Goal: Check status: Check status

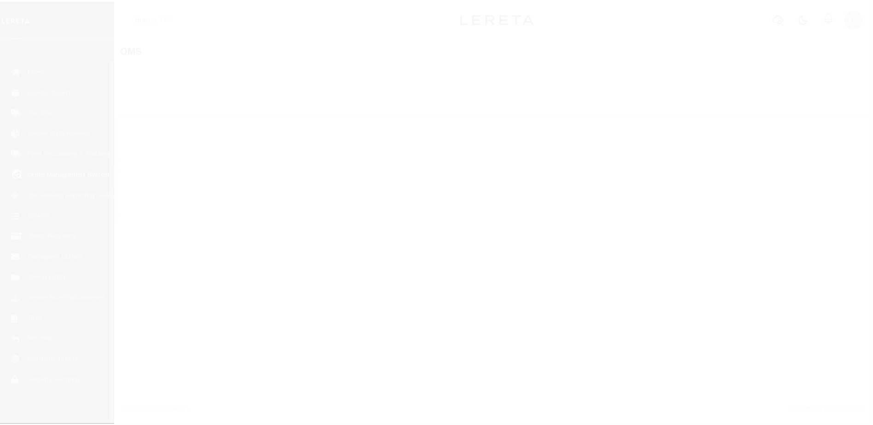
scroll to position [23, 0]
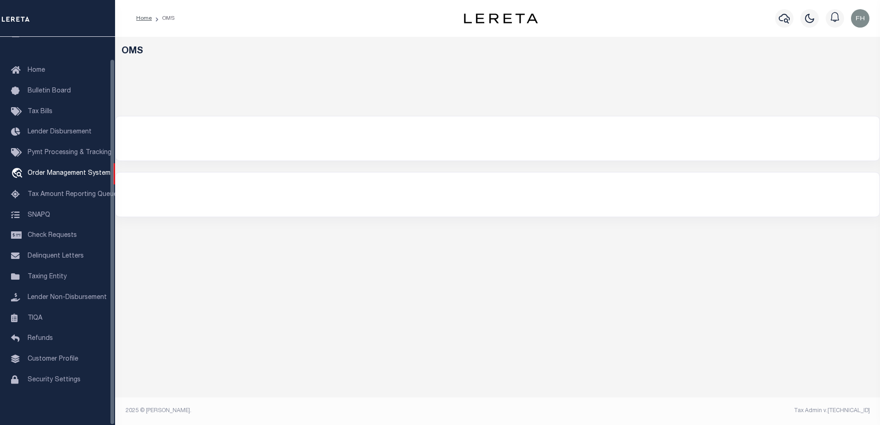
select select "200"
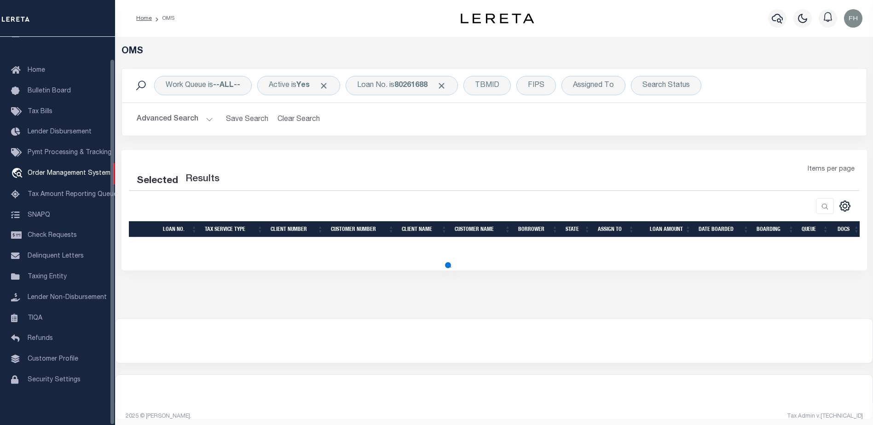
select select "200"
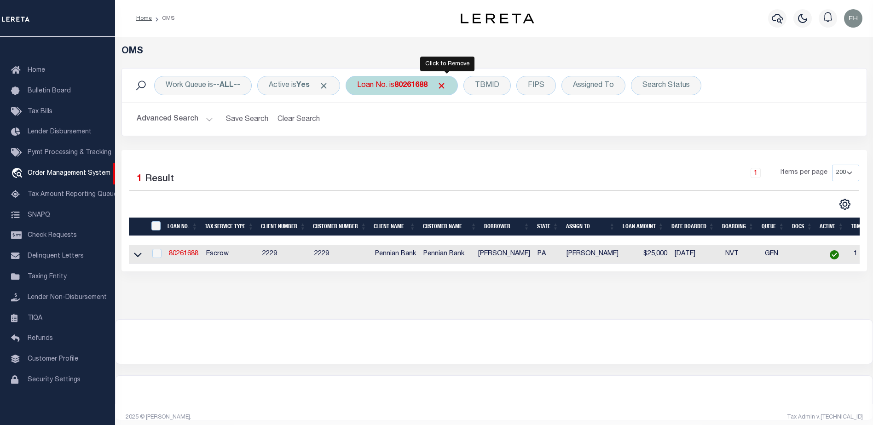
click at [446, 87] on span "Click to Remove" at bounding box center [442, 86] width 10 height 10
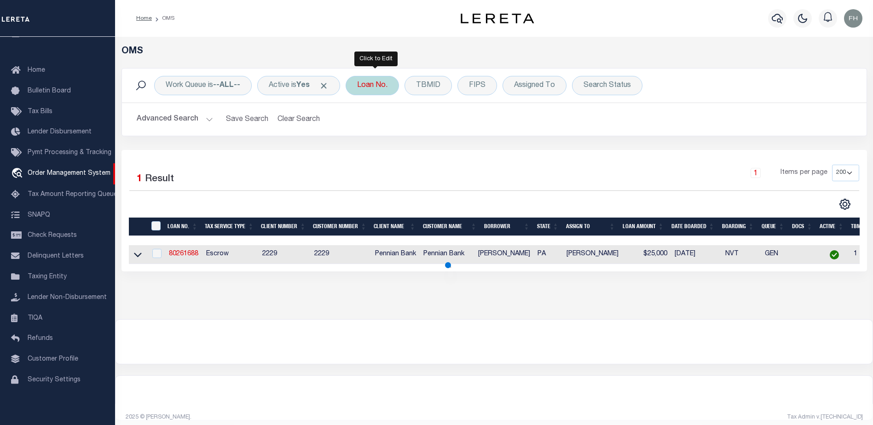
click at [390, 90] on div "Loan No." at bounding box center [372, 85] width 53 height 19
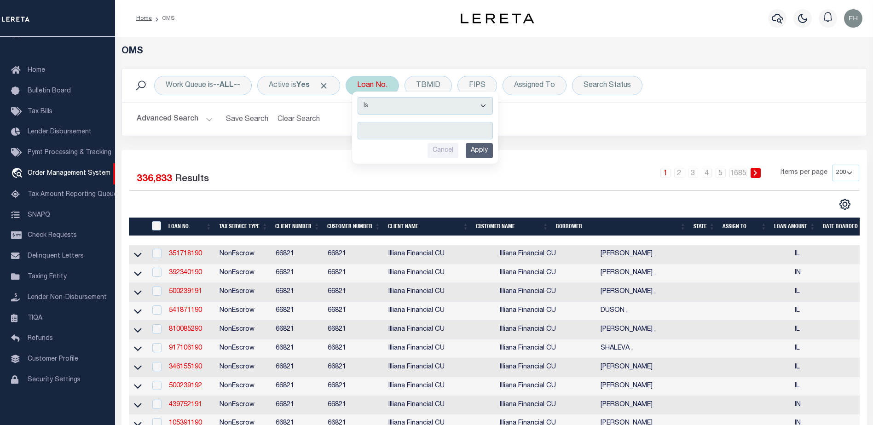
click at [395, 128] on input "text" at bounding box center [425, 130] width 135 height 17
type input "115270"
click at [478, 146] on input "Apply" at bounding box center [479, 150] width 27 height 15
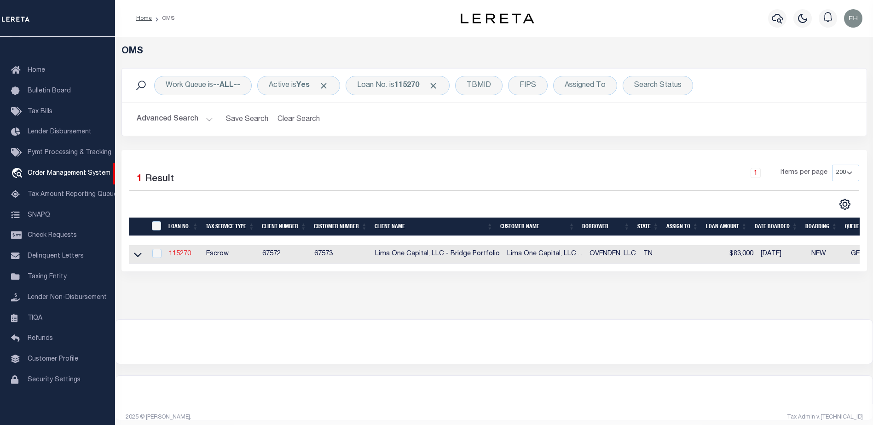
click at [182, 255] on link "115270" at bounding box center [180, 254] width 22 height 6
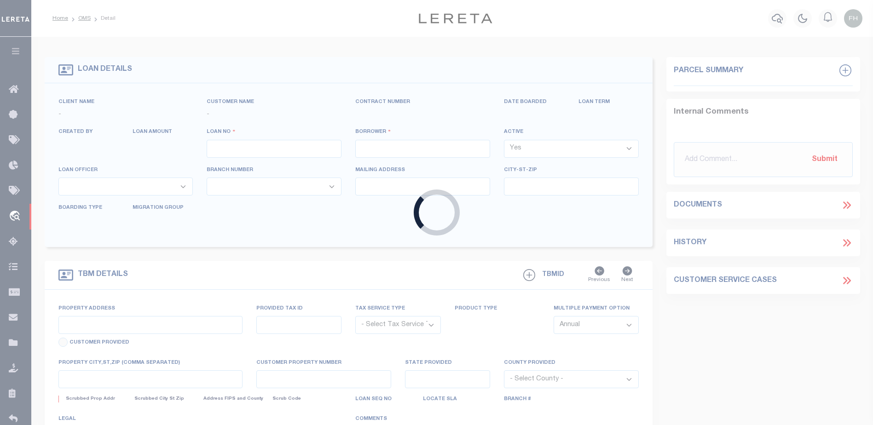
type input "115270"
type input "OVENDEN, LLC"
select select
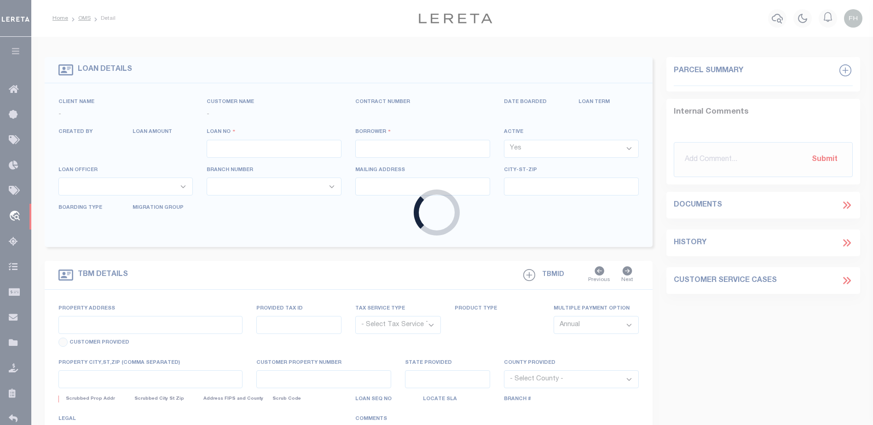
select select
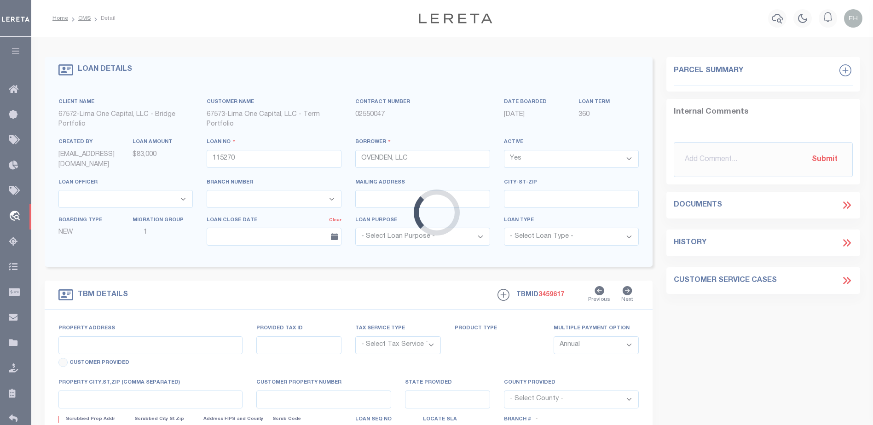
type input "[STREET_ADDRESS]"
radio input "true"
select select "Escrow"
select select
type input "MEMPHIS [GEOGRAPHIC_DATA] 38127"
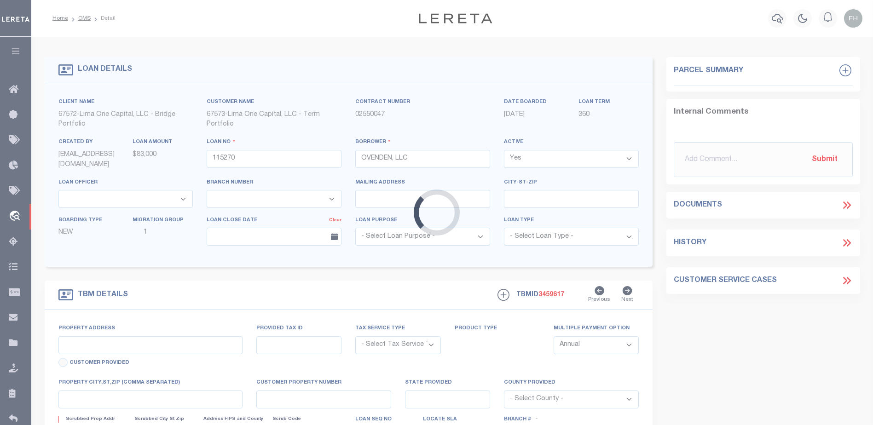
type input "115270-1"
type input "TN"
type textarea "COLLECTOR: ENTITY: PARCEL: 0"
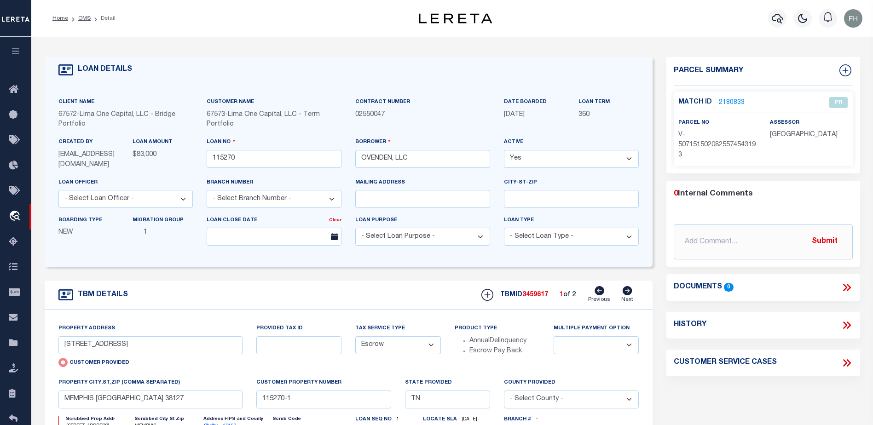
click at [731, 99] on link "2180833" at bounding box center [732, 103] width 26 height 10
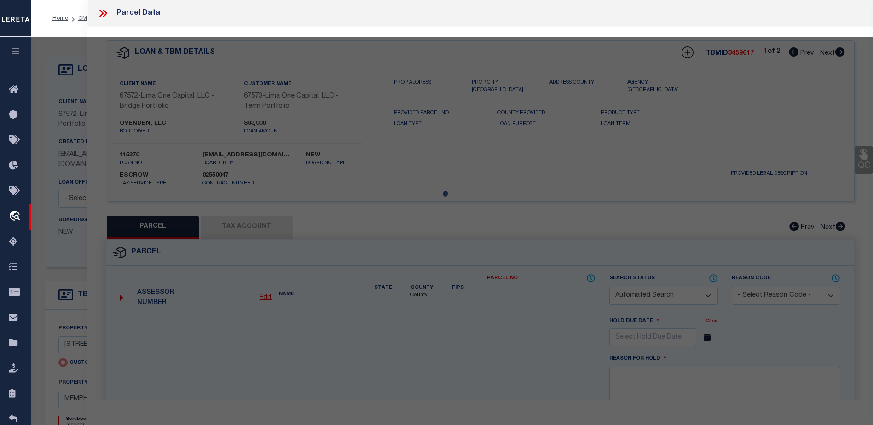
checkbox input "false"
select select "PR"
select select "AGW"
select select
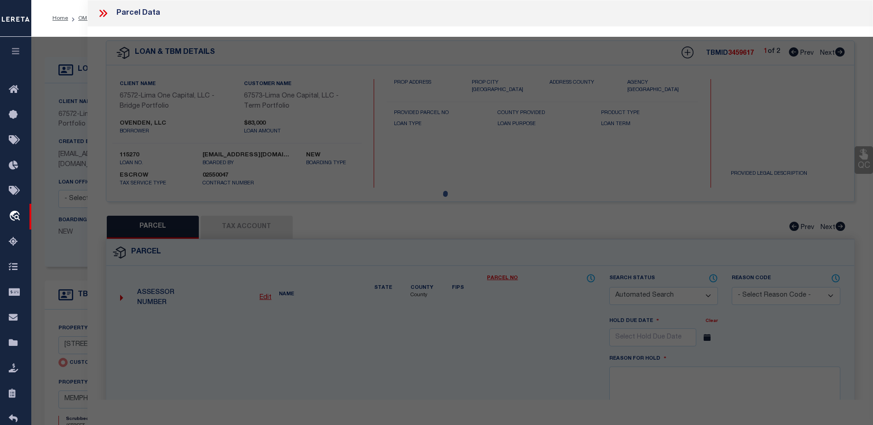
type input "[STREET_ADDRESS]"
checkbox input "false"
type input "MEMPHIS [GEOGRAPHIC_DATA] 38127"
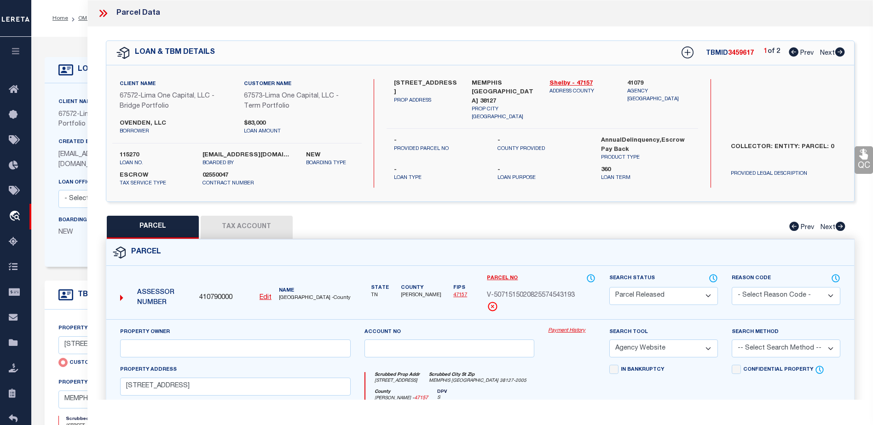
click at [556, 331] on link "Payment History" at bounding box center [571, 331] width 47 height 8
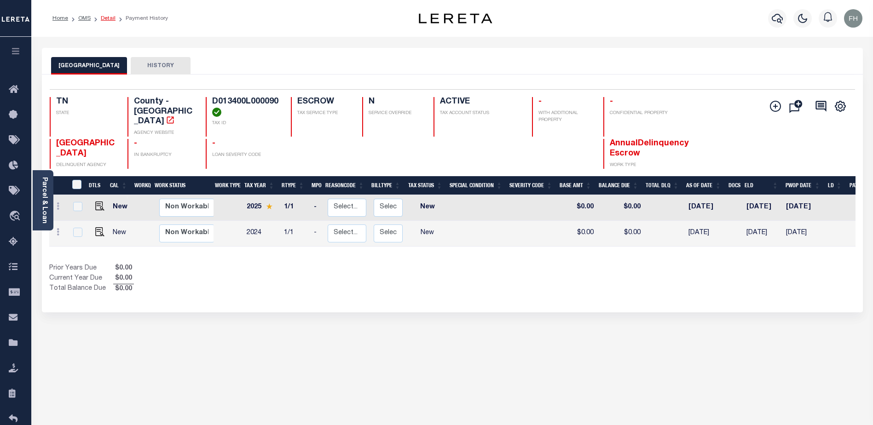
click at [110, 18] on link "Detail" at bounding box center [108, 19] width 15 height 6
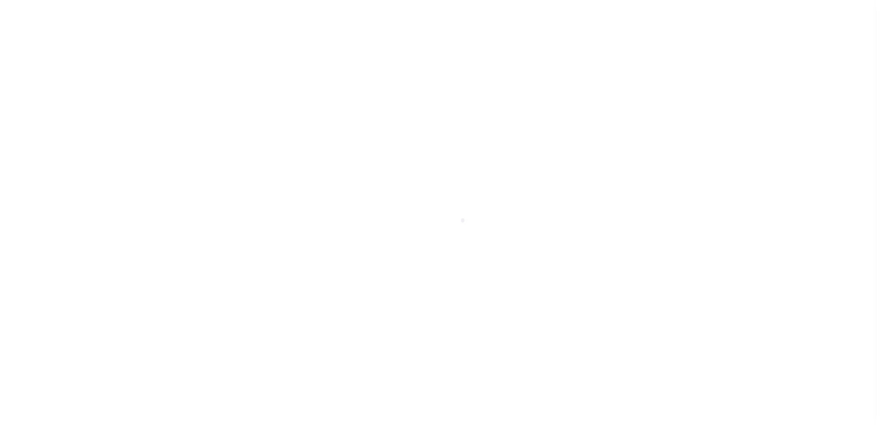
scroll to position [23, 0]
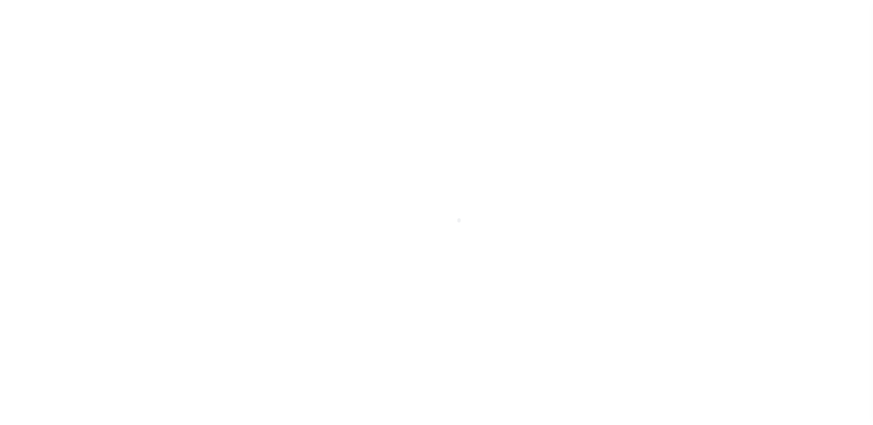
type input "[STREET_ADDRESS]"
radio input "true"
select select "Escrow"
select select
type input "MEMPHIS [GEOGRAPHIC_DATA] 38127"
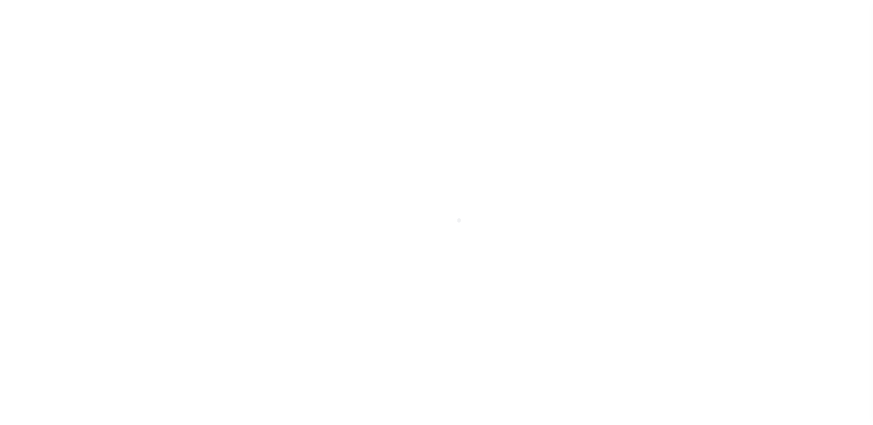
type input "115270-1"
type input "TN"
type textarea "COLLECTOR: ENTITY: PARCEL: 0"
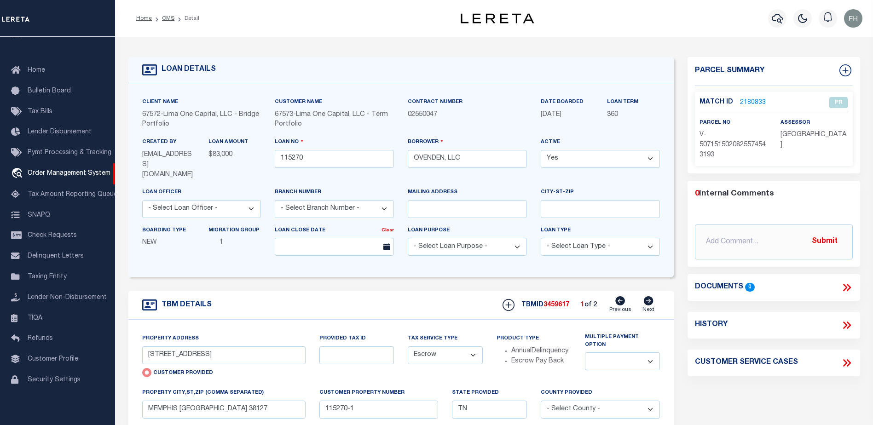
click at [650, 296] on icon at bounding box center [648, 300] width 10 height 9
type input "2463 BREWSTER AVENUE"
radio input "false"
select select
type input "115270-2"
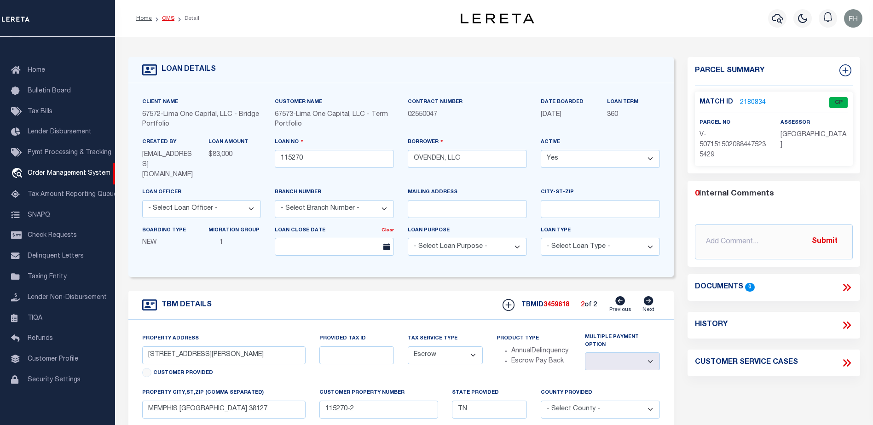
click at [166, 16] on link "OMS" at bounding box center [168, 19] width 12 height 6
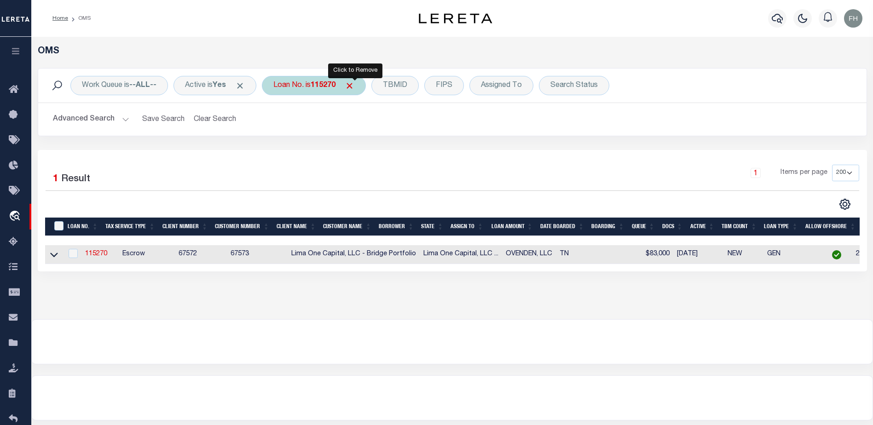
click at [354, 89] on span "Click to Remove" at bounding box center [350, 86] width 10 height 10
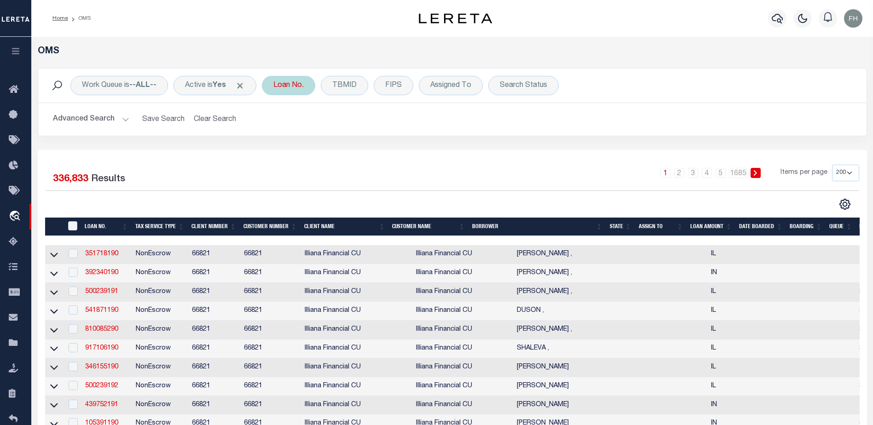
click at [313, 87] on div "Loan No." at bounding box center [288, 85] width 53 height 19
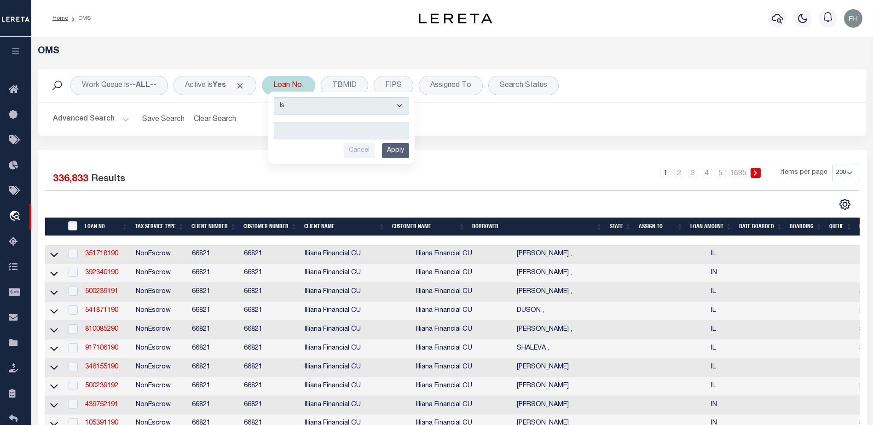
click at [306, 133] on input "text" at bounding box center [341, 130] width 135 height 17
type input "ERR-XY-0032"
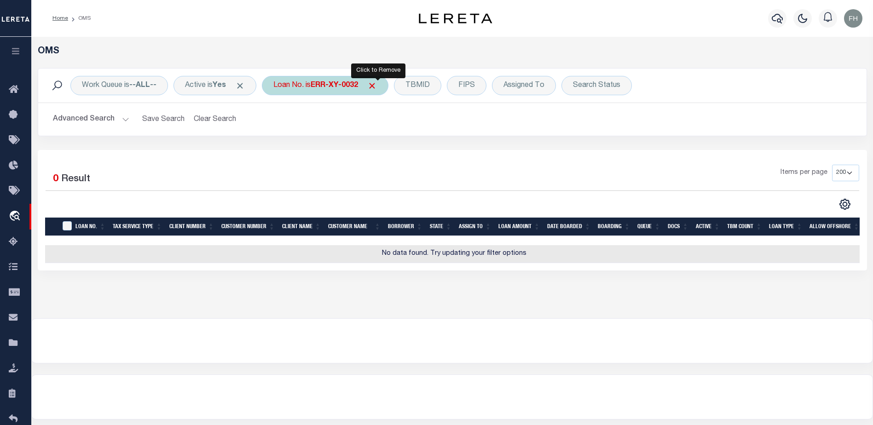
click at [377, 85] on span "Click to Remove" at bounding box center [372, 86] width 10 height 10
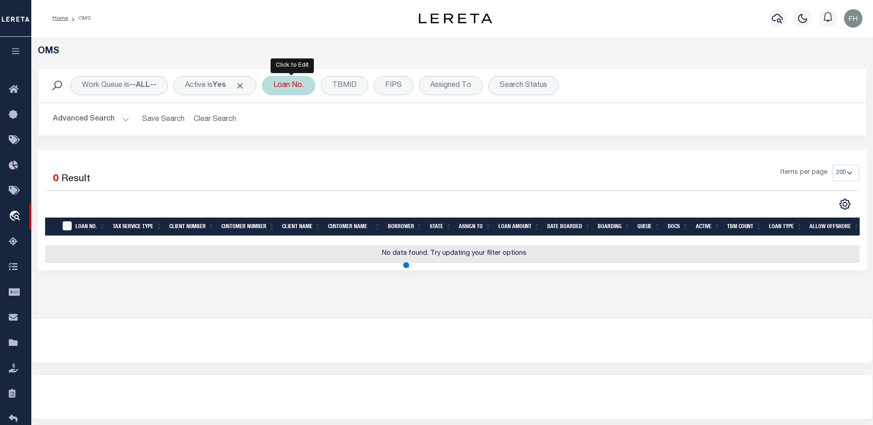
click at [310, 84] on div "Loan No." at bounding box center [288, 85] width 53 height 19
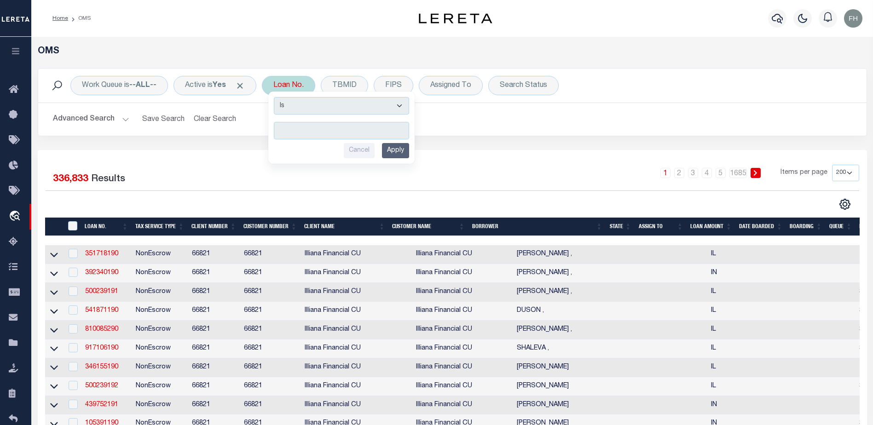
click at [323, 131] on input "text" at bounding box center [341, 130] width 135 height 17
type input "2013147STDF"
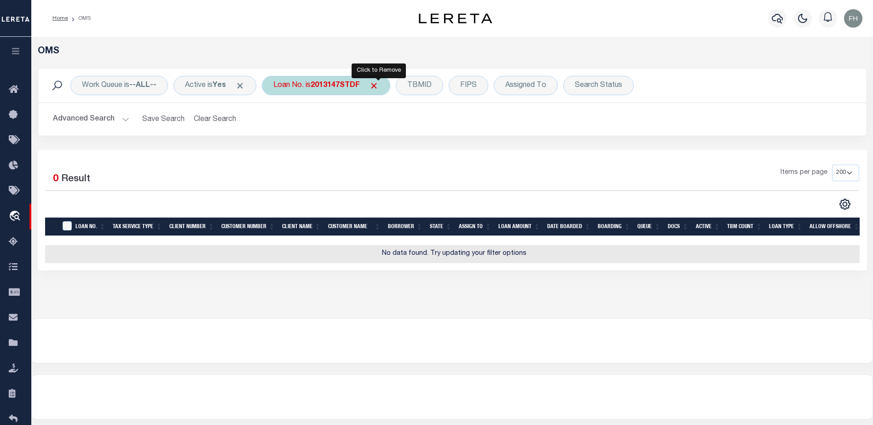
click at [379, 86] on span "Click to Remove" at bounding box center [374, 86] width 10 height 10
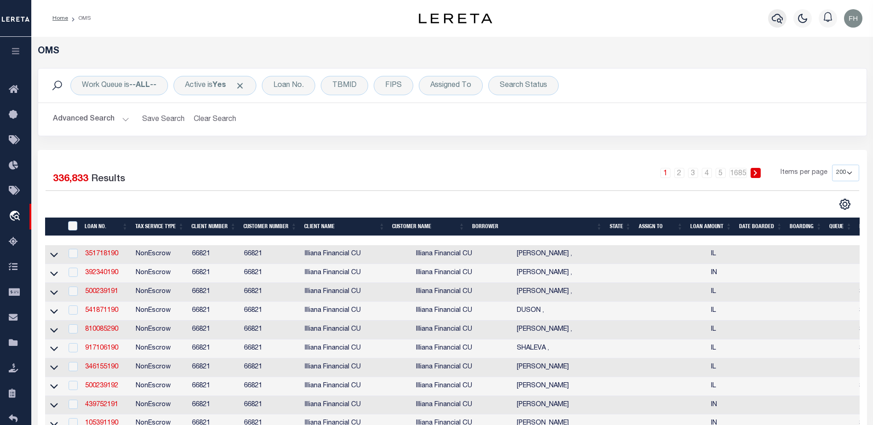
click at [771, 19] on button "button" at bounding box center [777, 18] width 18 height 18
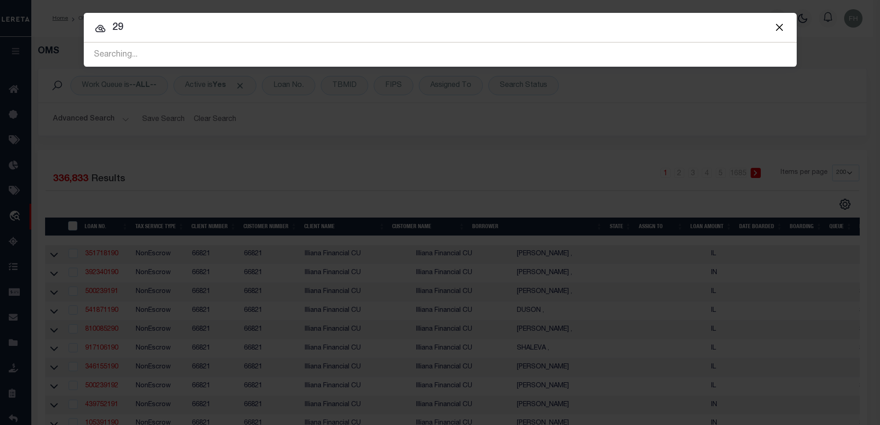
type input "2"
